Goal: Information Seeking & Learning: Learn about a topic

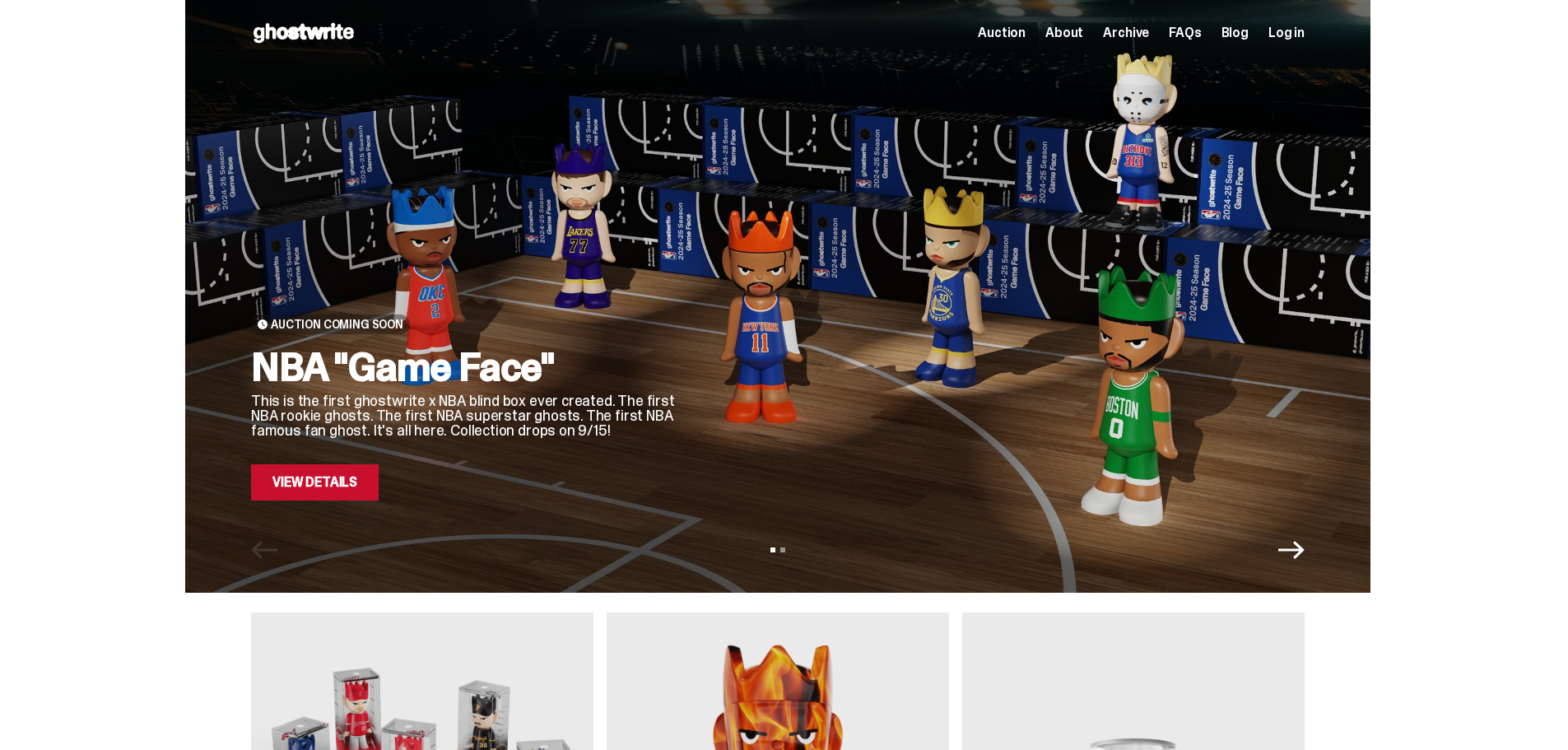
click at [1078, 29] on span "About" at bounding box center [1064, 33] width 38 height 13
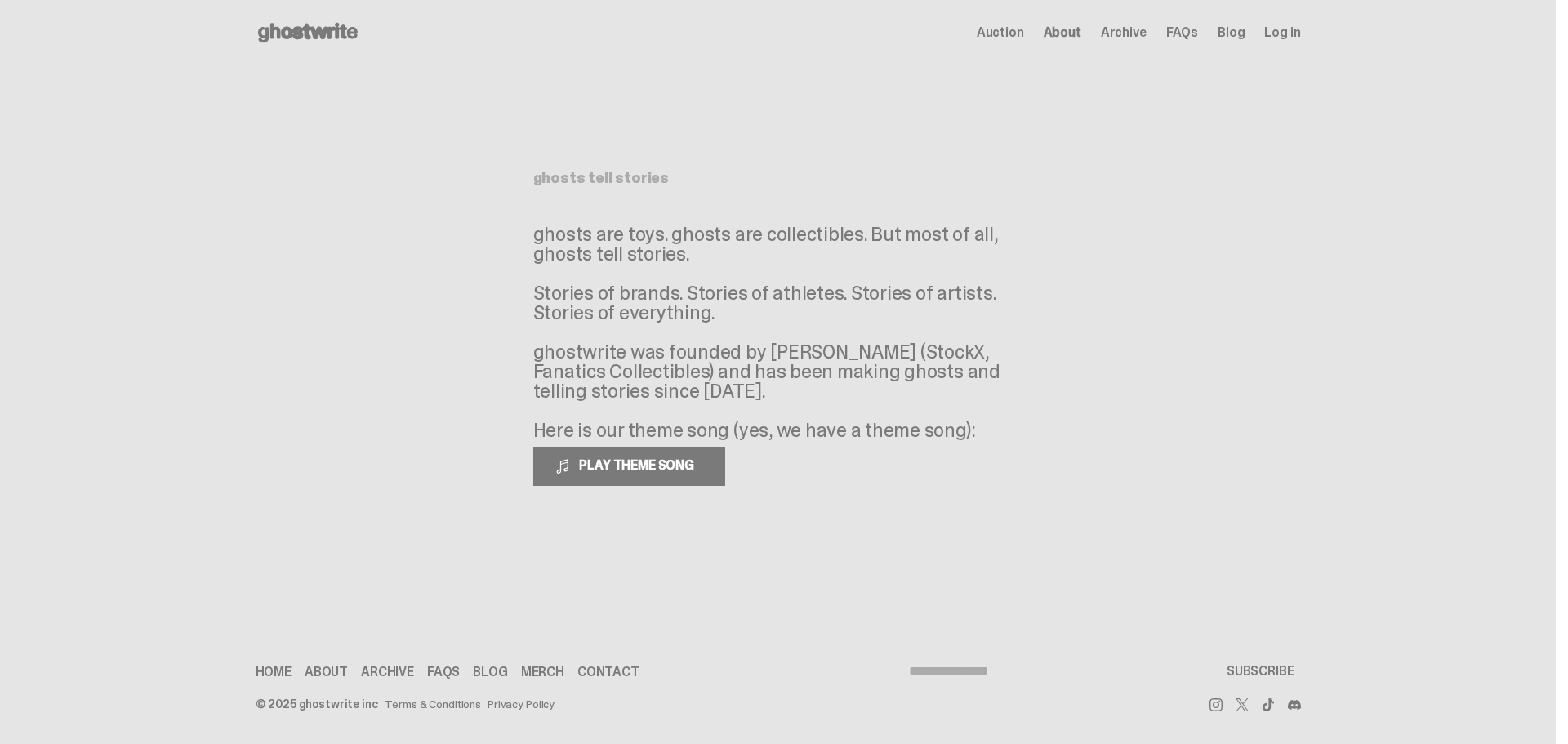
drag, startPoint x: 700, startPoint y: 390, endPoint x: 532, endPoint y: 349, distance: 172.9
click at [532, 349] on main "Something went wrong! Hang in there while we get back on track ghosts tell stor…" at bounding box center [777, 315] width 1556 height 499
copy p "ghostwrite was founded by [PERSON_NAME] (StockX, Fanatics Collectibles) and has…"
drag, startPoint x: 535, startPoint y: 238, endPoint x: 722, endPoint y: 316, distance: 202.6
click at [722, 316] on p "ghosts are toys. ghosts are collectibles. But most of all, ghosts tell stories.…" at bounding box center [778, 332] width 490 height 216
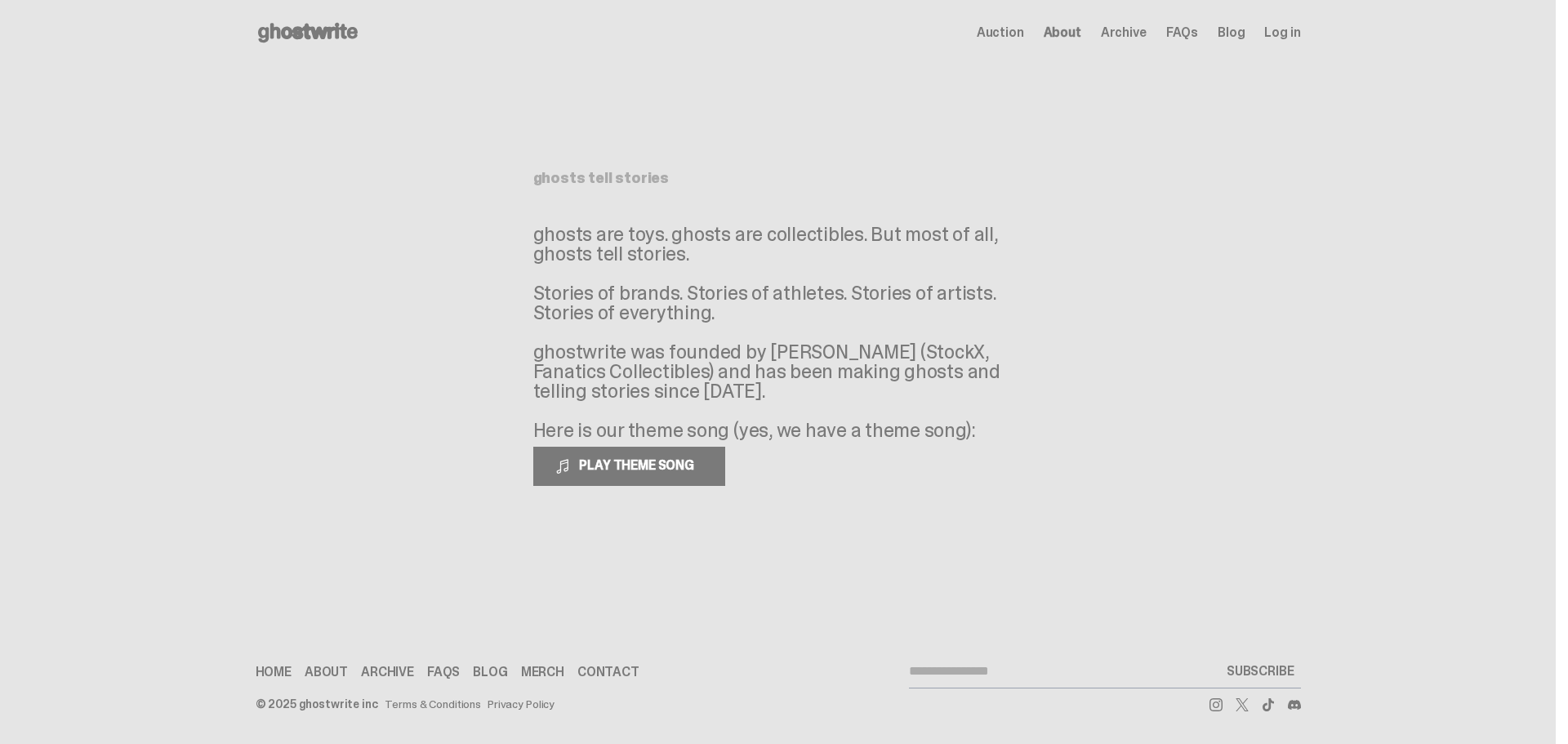
copy p "ghosts are toys. ghosts are collectibles. But most of all, ghosts tell stories.…"
